Goal: Task Accomplishment & Management: Use online tool/utility

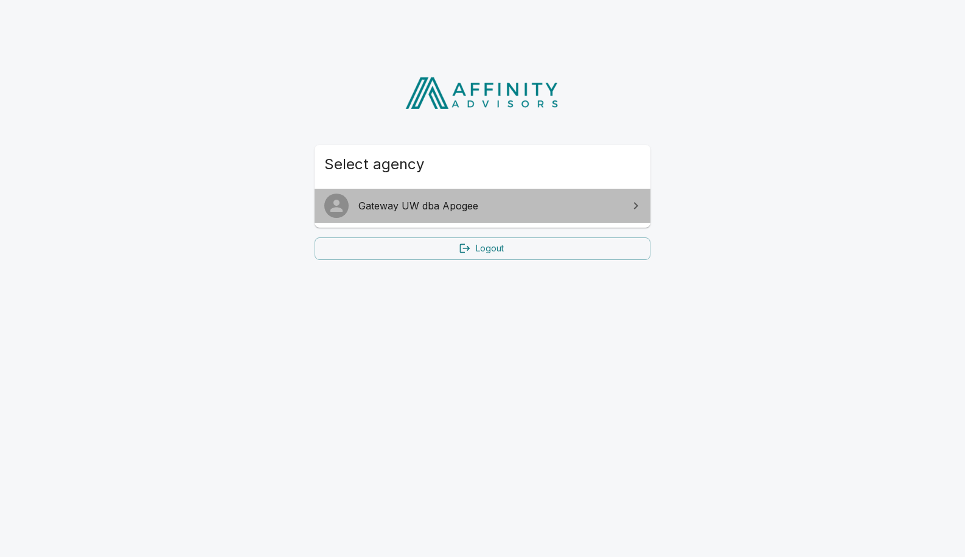
click at [455, 209] on span "Gateway UW dba Apogee" at bounding box center [489, 205] width 263 height 15
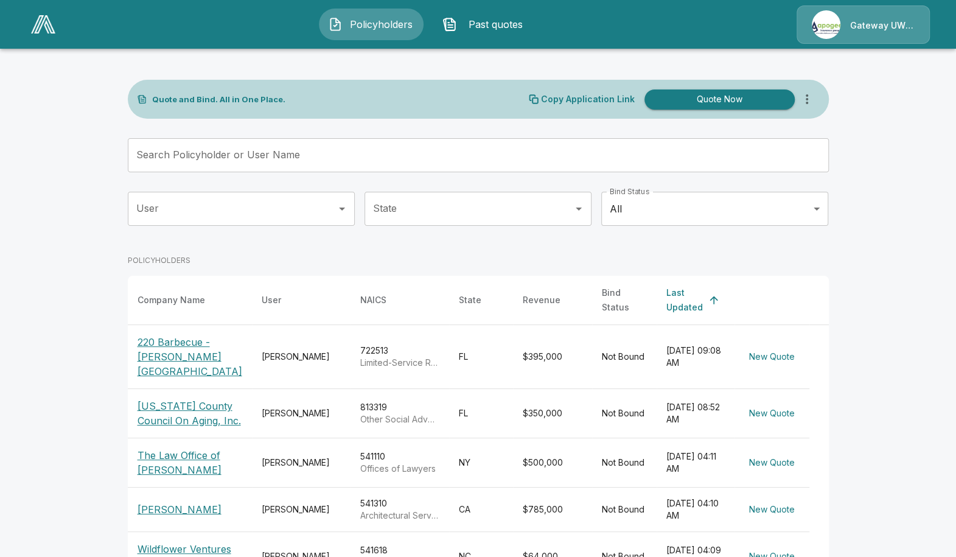
click at [212, 163] on input "Search Policyholder or User Name" at bounding box center [472, 155] width 688 height 34
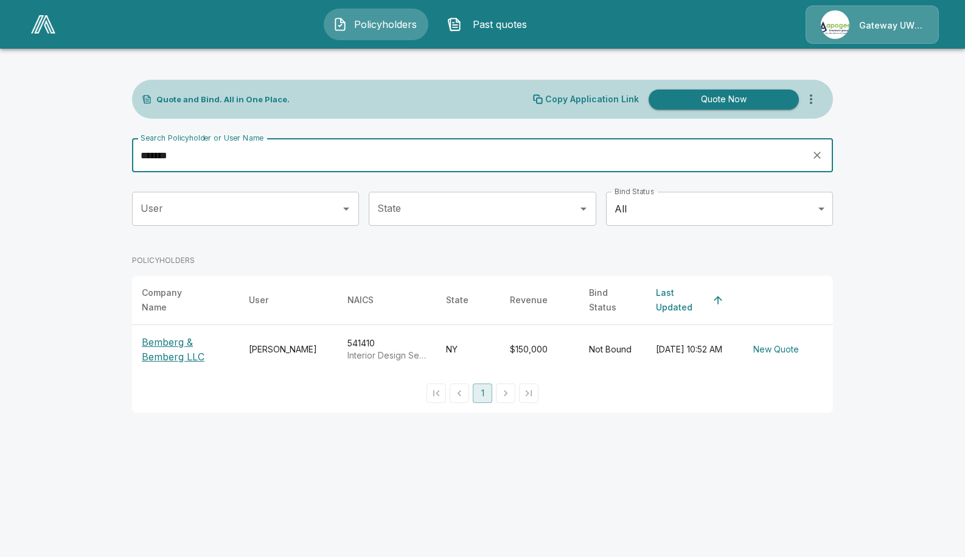
type input "*******"
click at [189, 350] on p "Bemberg & Bemberg LLC" at bounding box center [186, 349] width 88 height 29
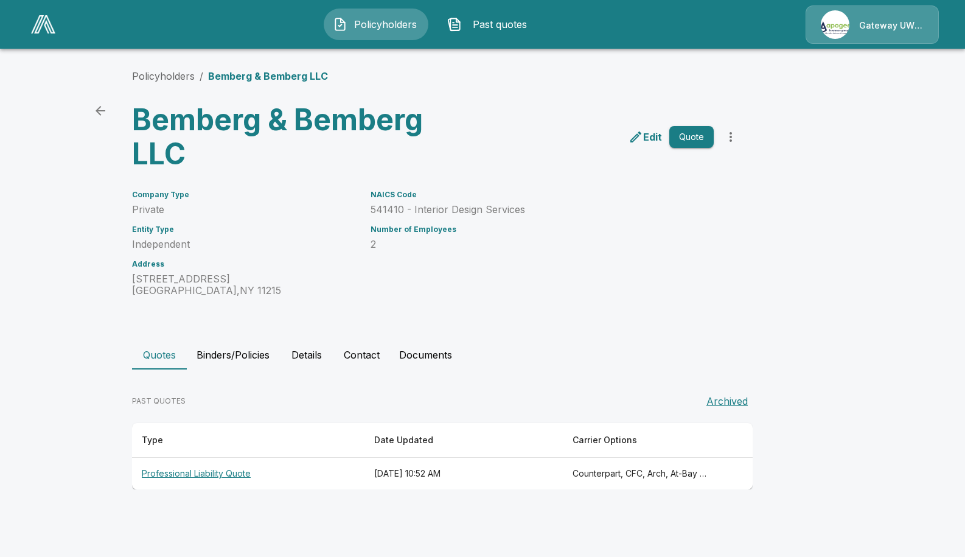
click at [239, 472] on th "Professional Liability Quote" at bounding box center [248, 474] width 232 height 32
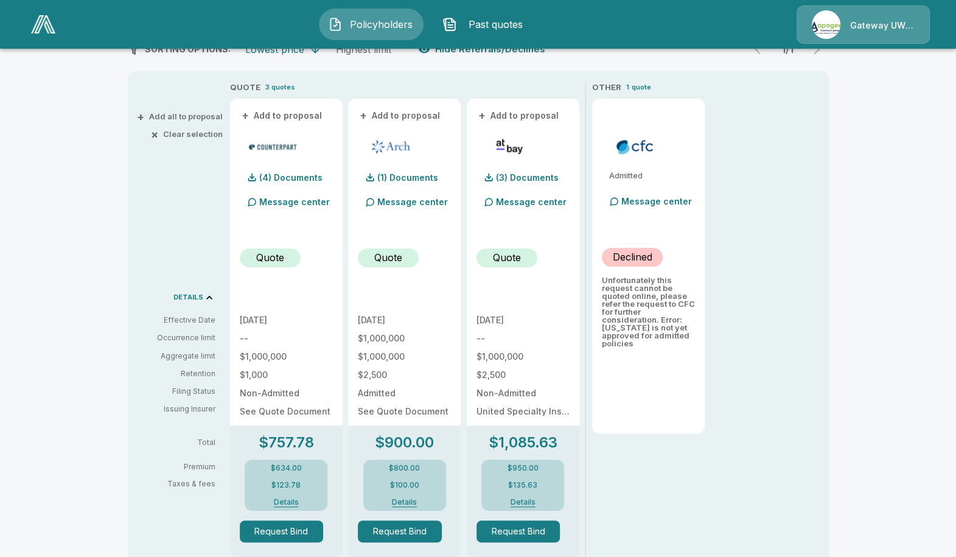
scroll to position [304, 0]
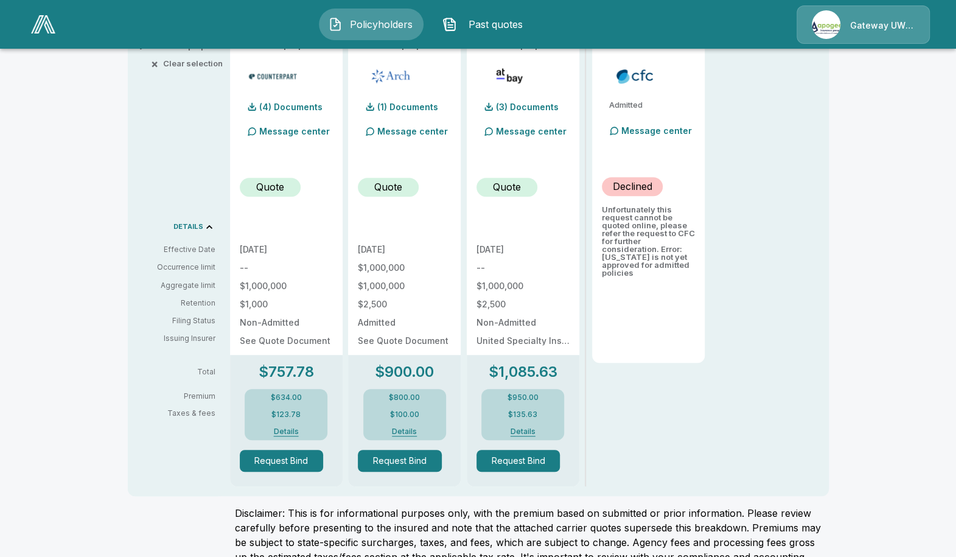
click at [297, 431] on button "Details" at bounding box center [286, 431] width 49 height 7
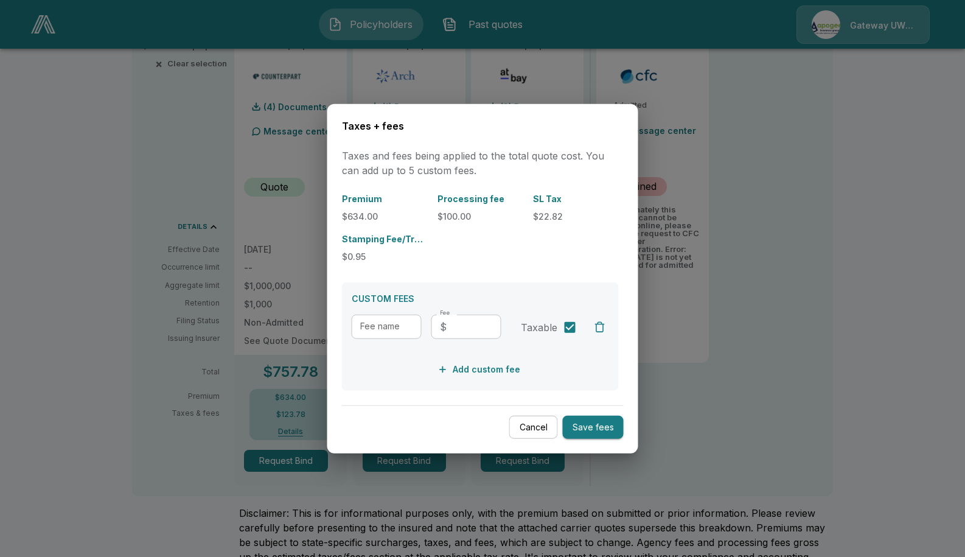
click at [521, 433] on button "Cancel" at bounding box center [533, 427] width 49 height 24
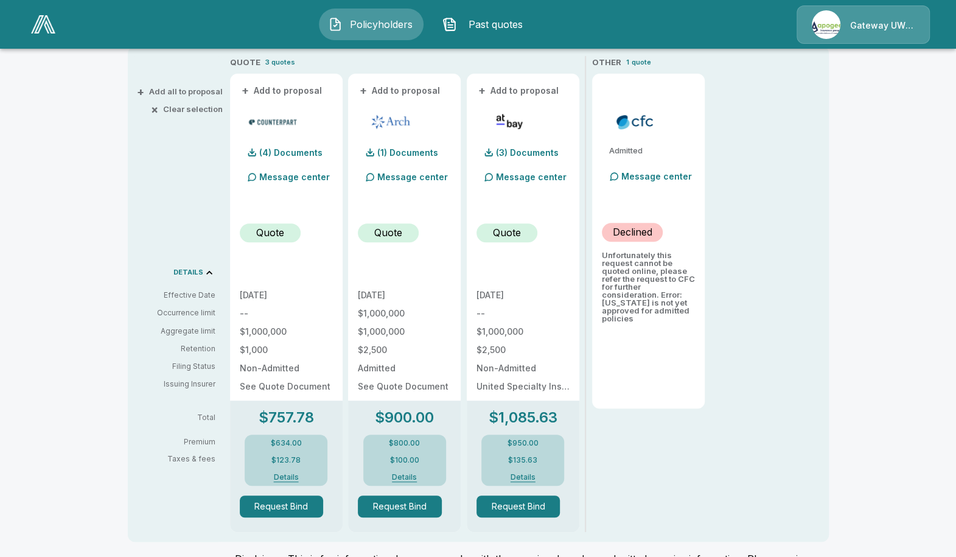
scroll to position [183, 0]
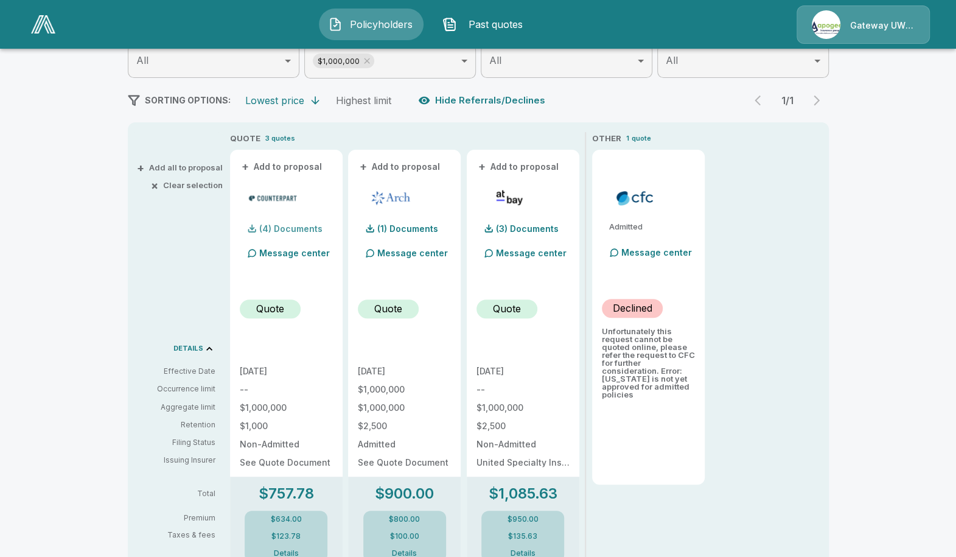
click at [297, 229] on p "(4) Documents" at bounding box center [290, 229] width 63 height 9
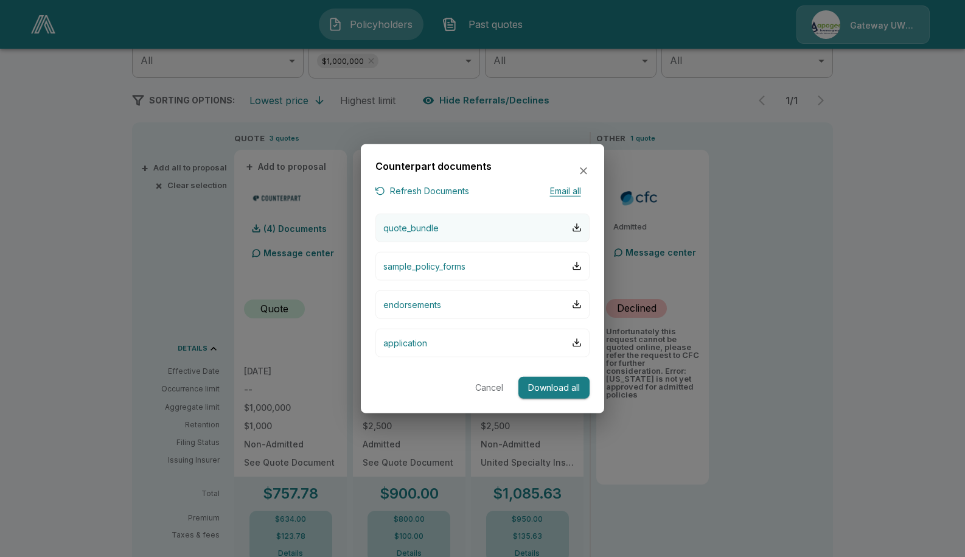
click at [413, 232] on p "quote_bundle" at bounding box center [410, 227] width 55 height 13
click at [494, 386] on button "Cancel" at bounding box center [489, 387] width 39 height 23
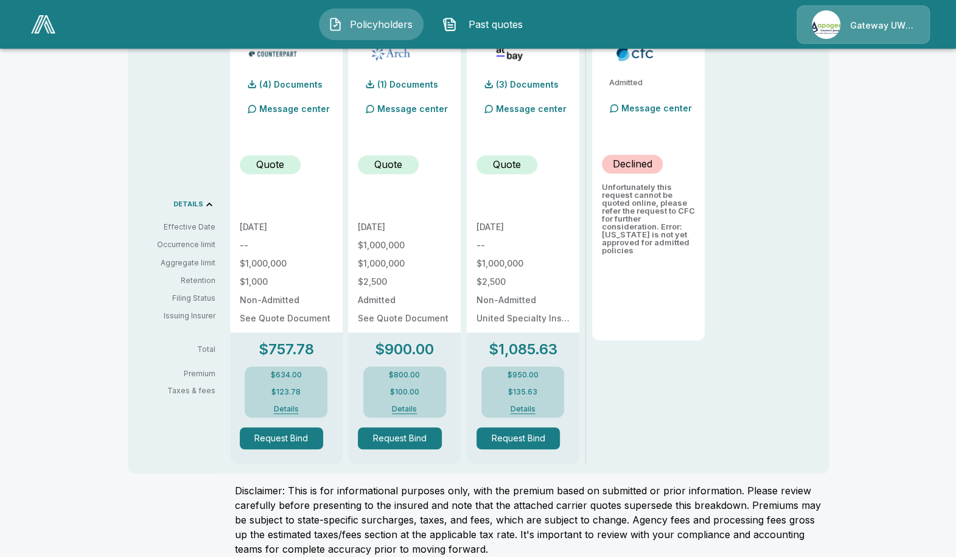
scroll to position [340, 0]
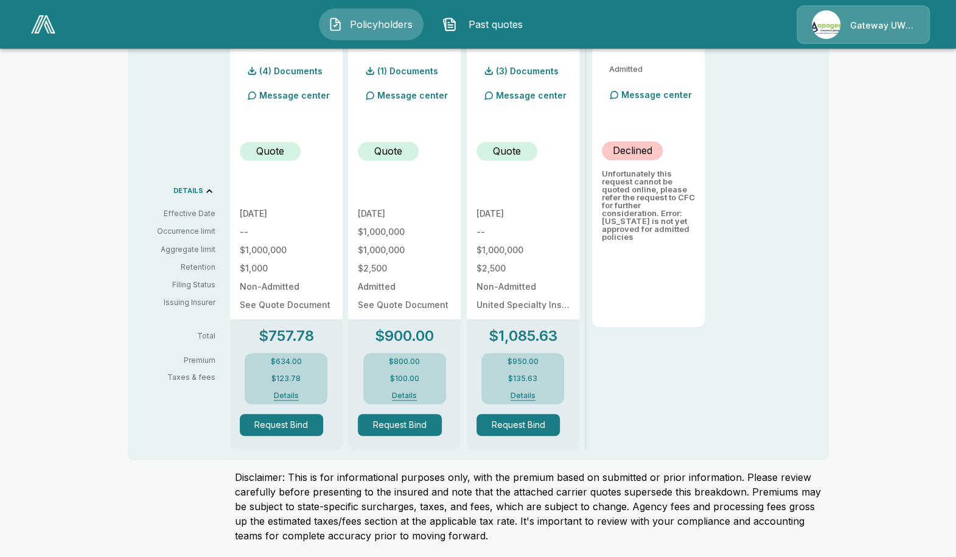
click at [287, 420] on button "Request Bind" at bounding box center [282, 425] width 84 height 22
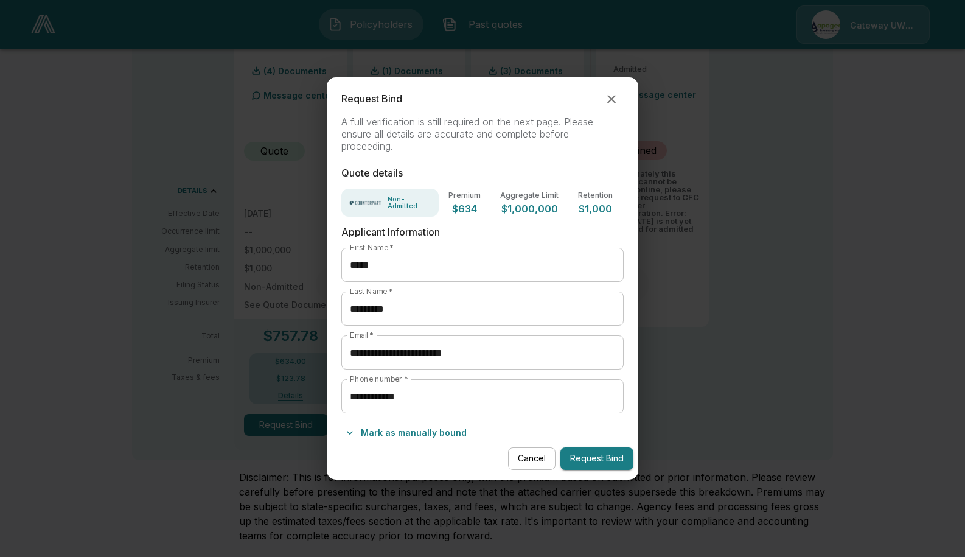
click at [607, 104] on icon "button" at bounding box center [611, 99] width 15 height 15
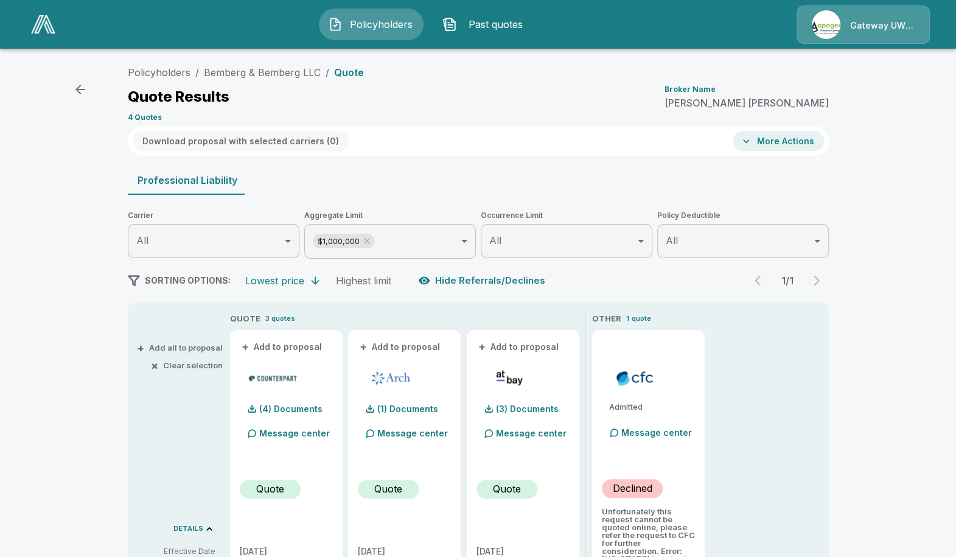
scroll to position [0, 0]
